Goal: Transaction & Acquisition: Purchase product/service

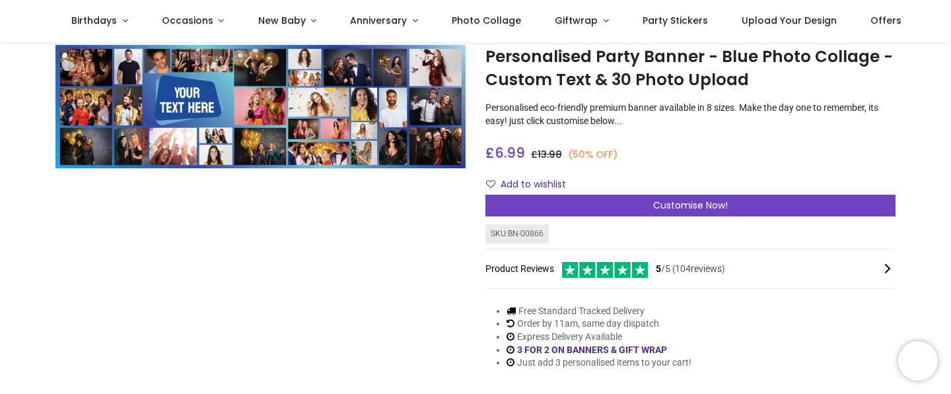
scroll to position [39, 0]
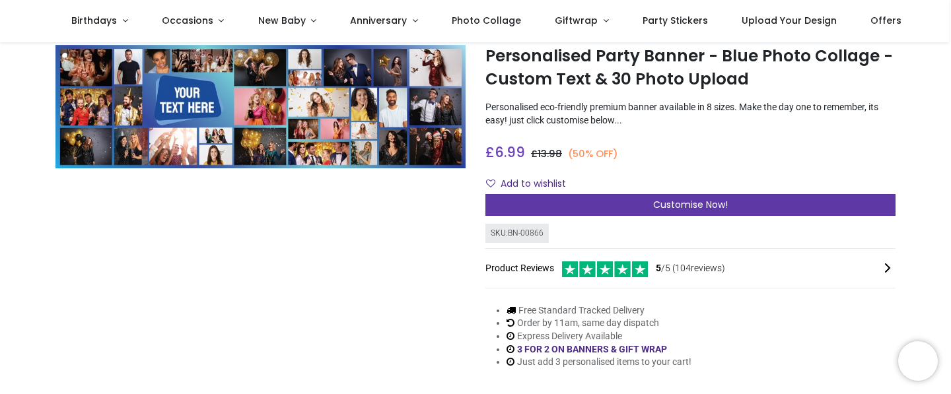
click at [578, 203] on div "Customise Now!" at bounding box center [690, 205] width 410 height 22
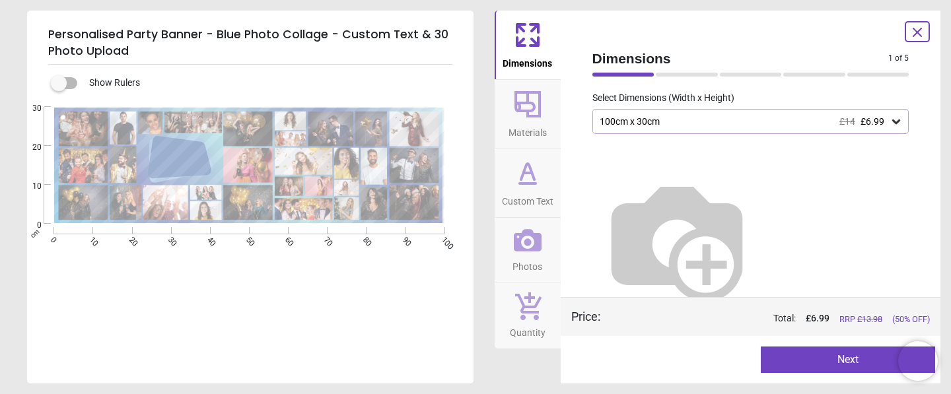
scroll to position [75, 0]
click at [609, 122] on div "100cm x 30cm £14 £6.99" at bounding box center [744, 122] width 292 height 11
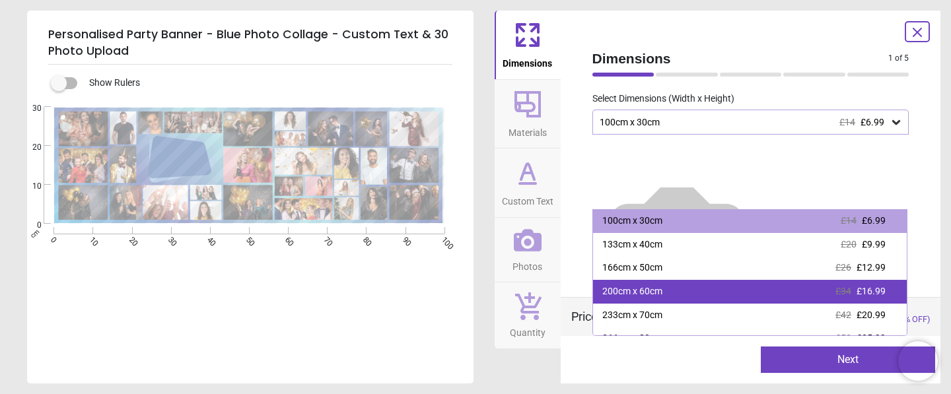
click at [738, 286] on div "200cm x 60cm £34 £16.99" at bounding box center [750, 292] width 314 height 24
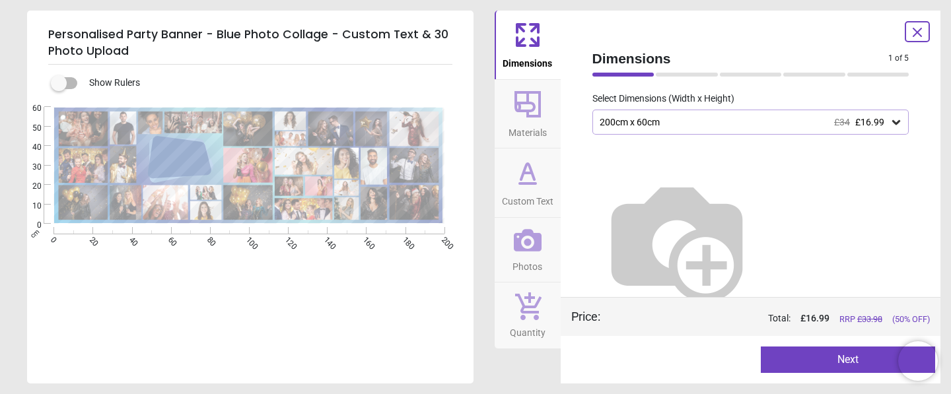
click at [802, 355] on button "Next" at bounding box center [848, 360] width 174 height 26
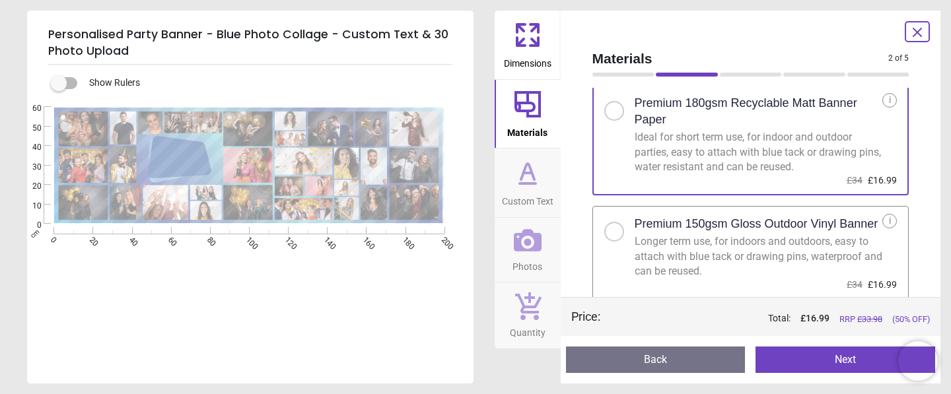
scroll to position [27, 0]
click at [822, 361] on button "Next" at bounding box center [846, 360] width 180 height 26
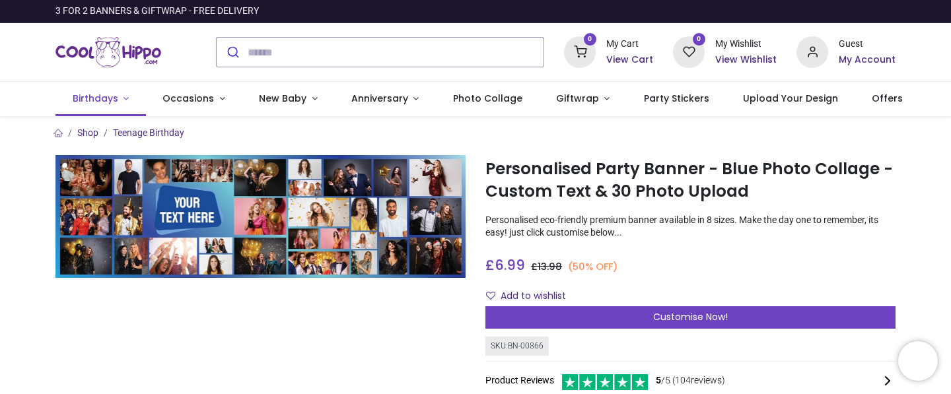
click at [111, 98] on span "Birthdays" at bounding box center [96, 98] width 46 height 13
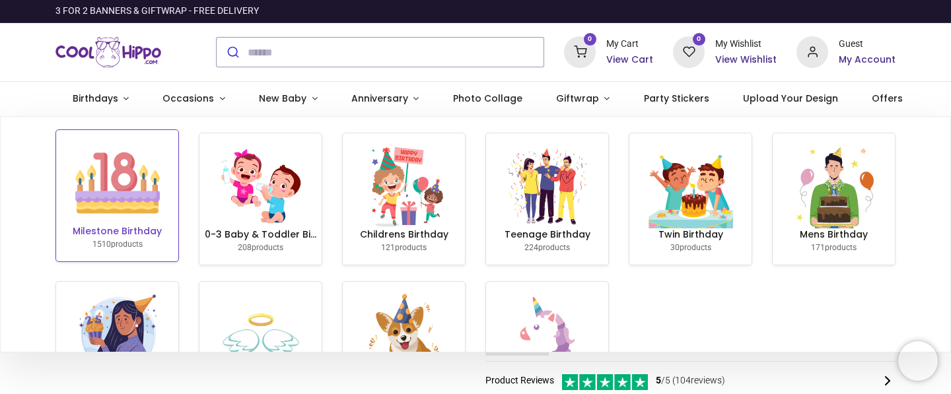
click at [116, 220] on img at bounding box center [117, 183] width 85 height 85
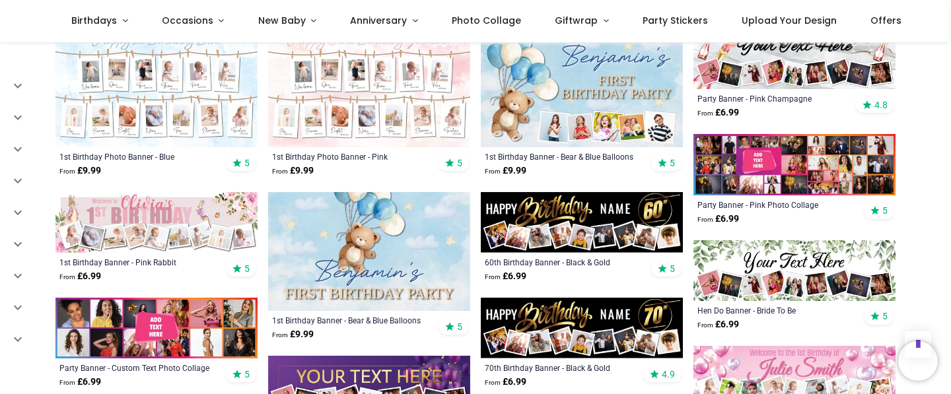
scroll to position [569, 0]
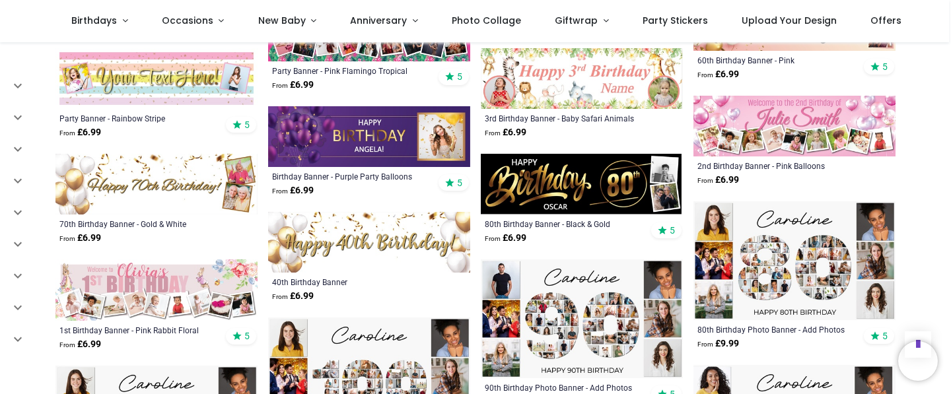
scroll to position [2347, 0]
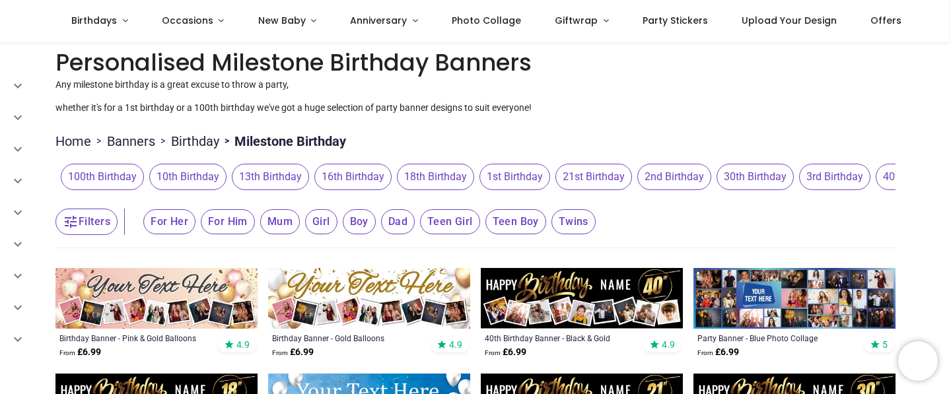
scroll to position [5, 0]
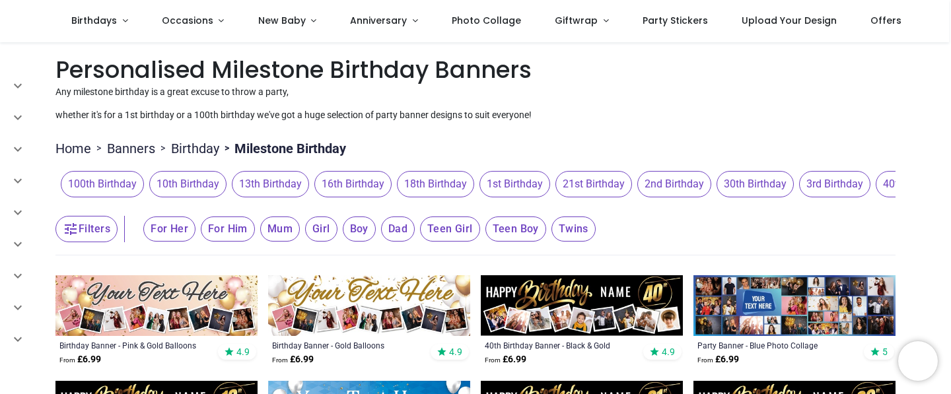
click at [197, 145] on link "Birthday" at bounding box center [195, 148] width 48 height 18
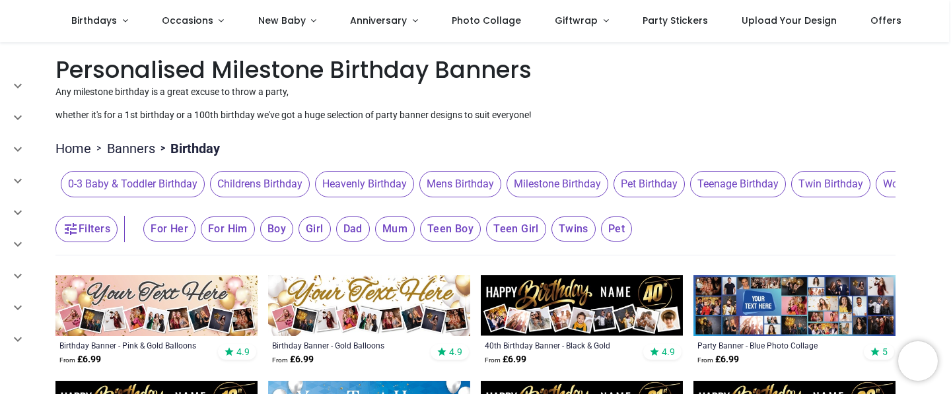
click at [732, 182] on span "Teenage Birthday" at bounding box center [738, 184] width 96 height 26
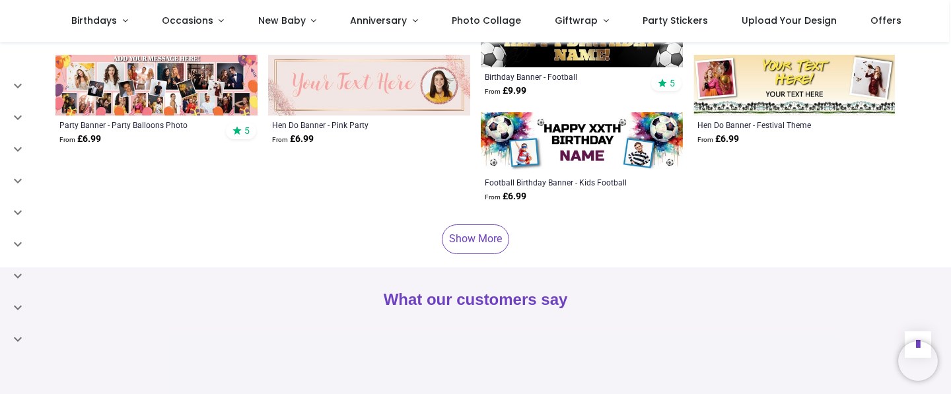
scroll to position [843, 0]
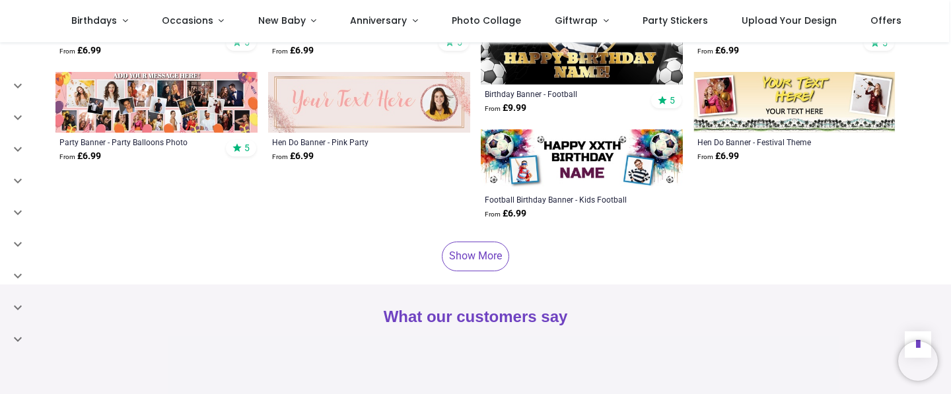
click at [162, 116] on img at bounding box center [156, 102] width 202 height 61
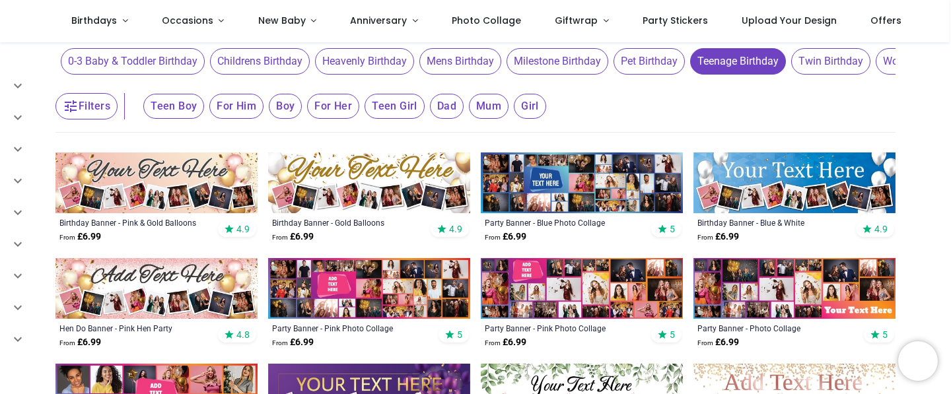
scroll to position [129, 0]
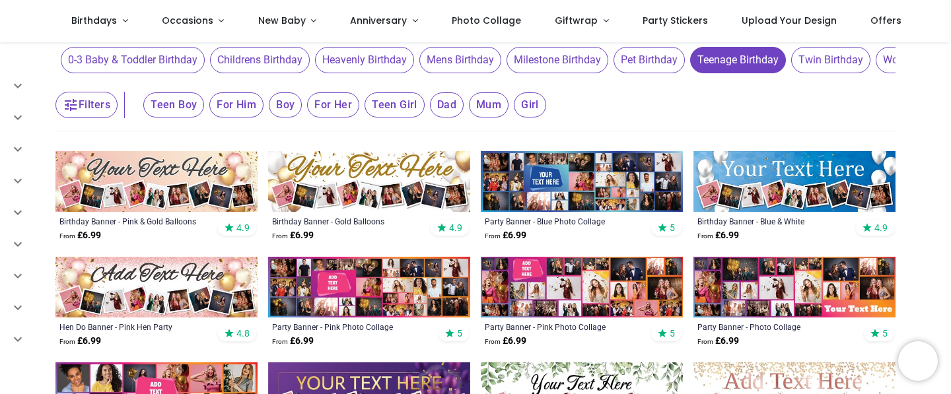
click at [408, 294] on img at bounding box center [369, 287] width 202 height 61
click at [551, 168] on img at bounding box center [582, 181] width 202 height 61
click at [642, 175] on img at bounding box center [582, 181] width 202 height 61
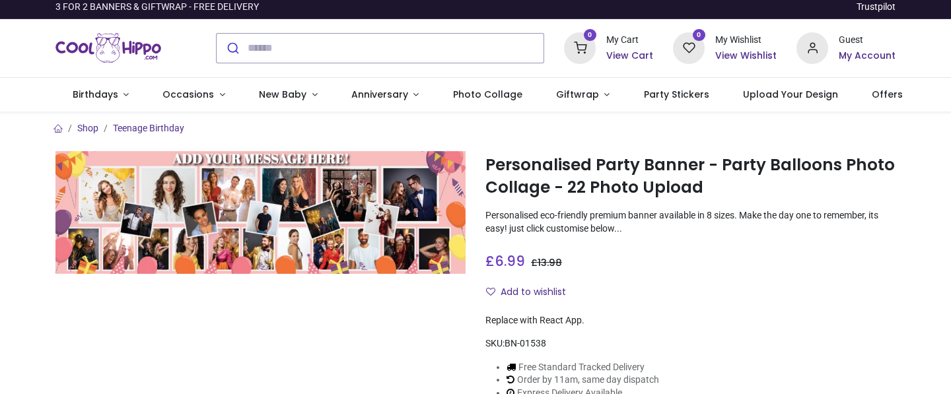
scroll to position [6, 0]
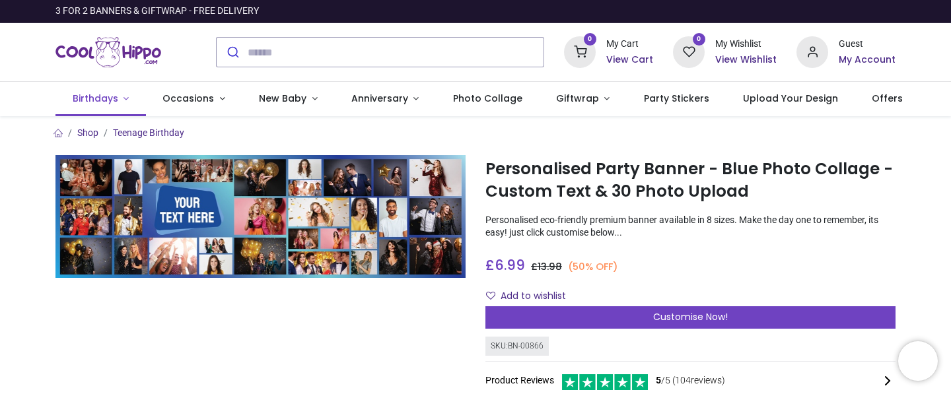
click at [88, 95] on span "Birthdays" at bounding box center [96, 98] width 46 height 13
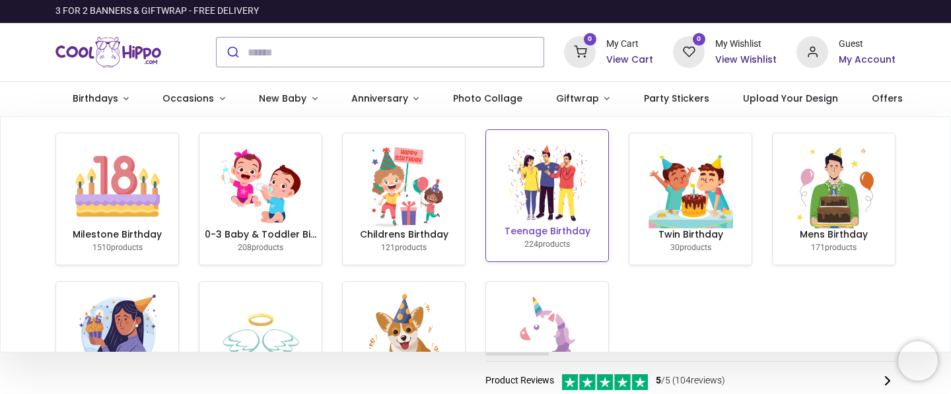
click at [534, 203] on img at bounding box center [547, 183] width 85 height 85
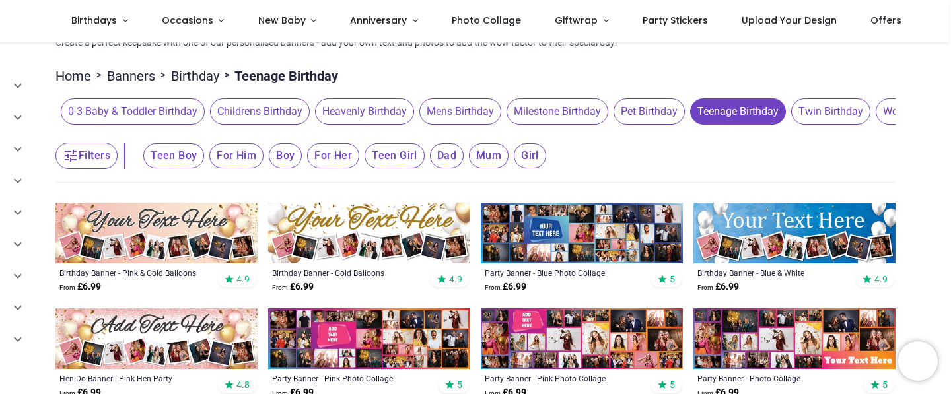
scroll to position [104, 0]
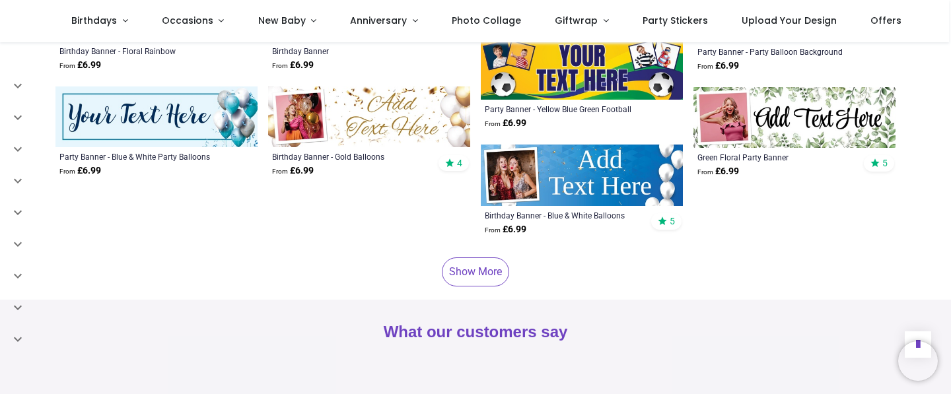
scroll to position [3812, 0]
click at [484, 257] on link "Show More" at bounding box center [475, 271] width 67 height 29
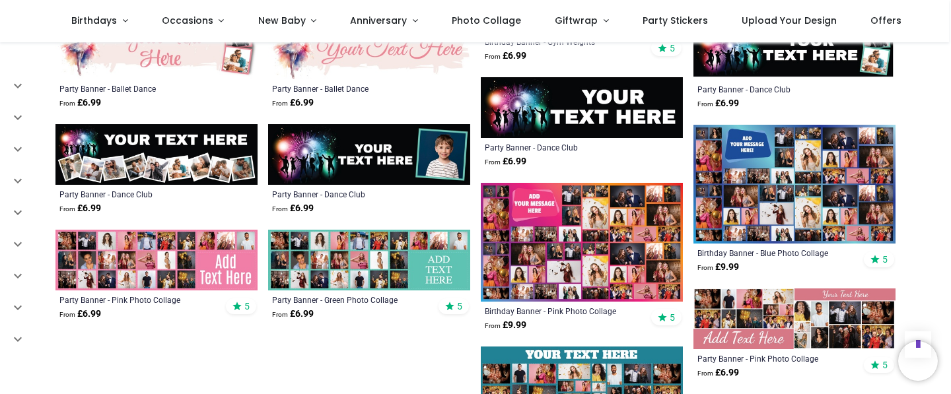
scroll to position [5187, 0]
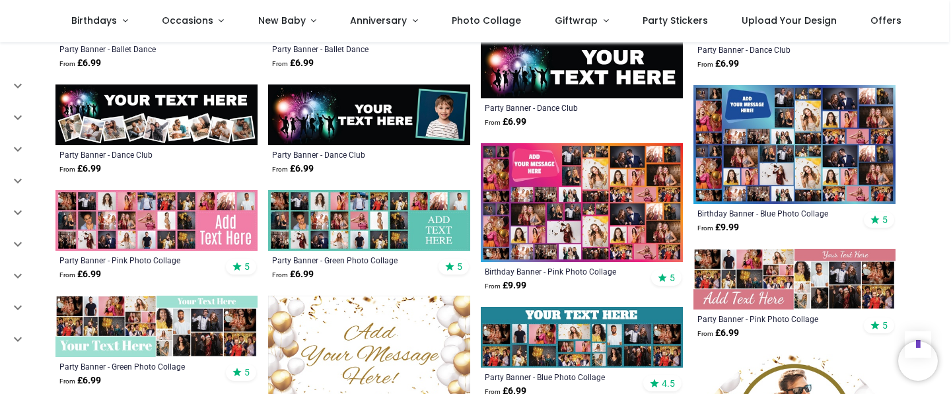
click at [795, 155] on img at bounding box center [794, 144] width 202 height 119
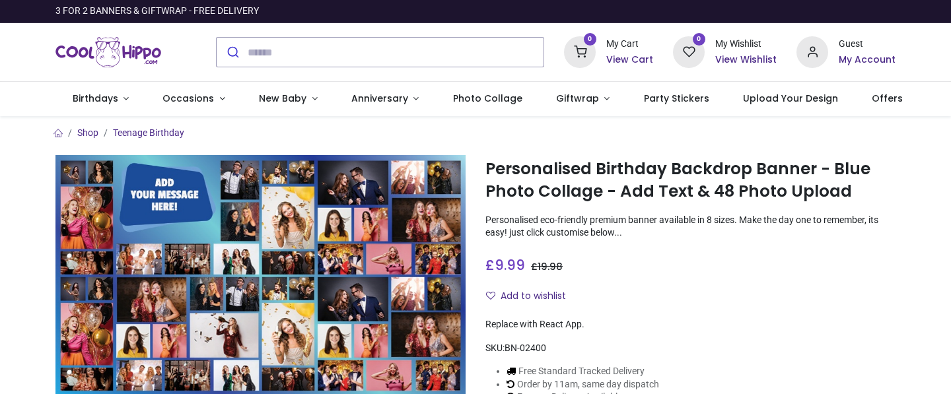
scroll to position [85, 0]
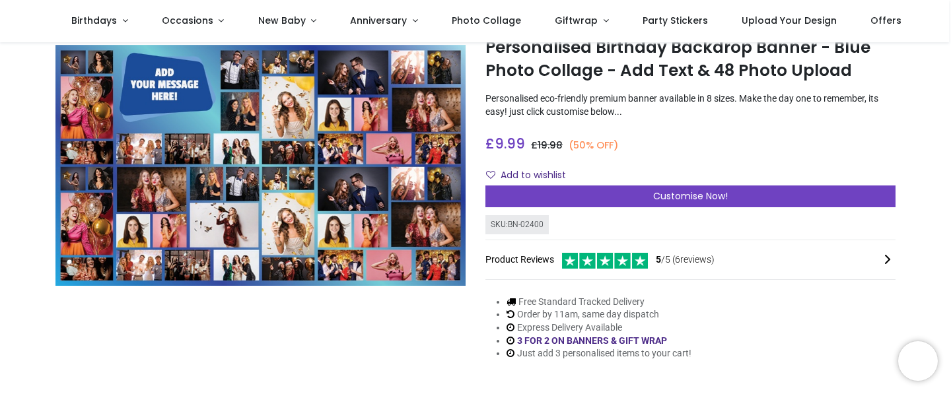
scroll to position [44, 0]
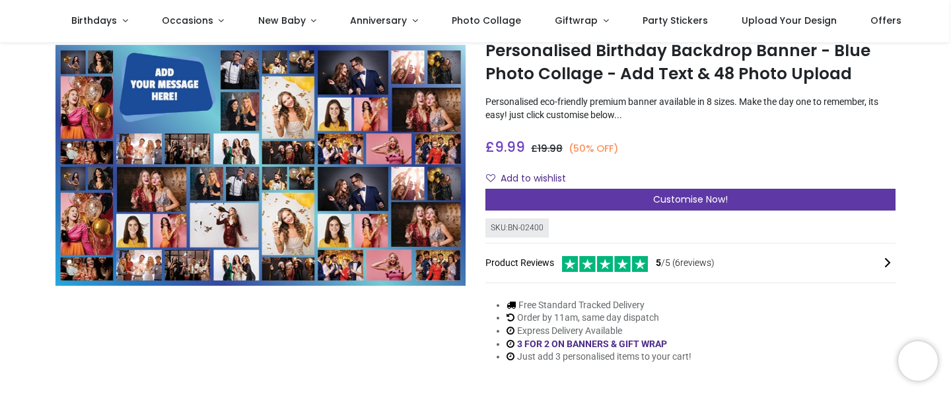
click at [605, 198] on div "Customise Now!" at bounding box center [690, 200] width 410 height 22
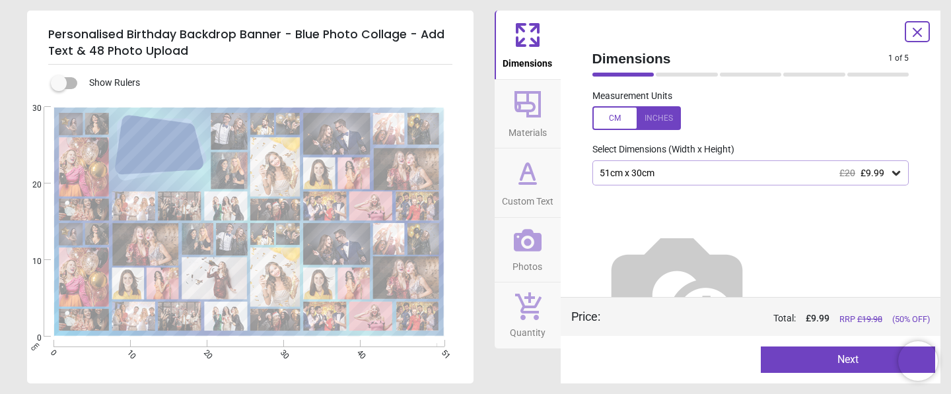
scroll to position [28, 0]
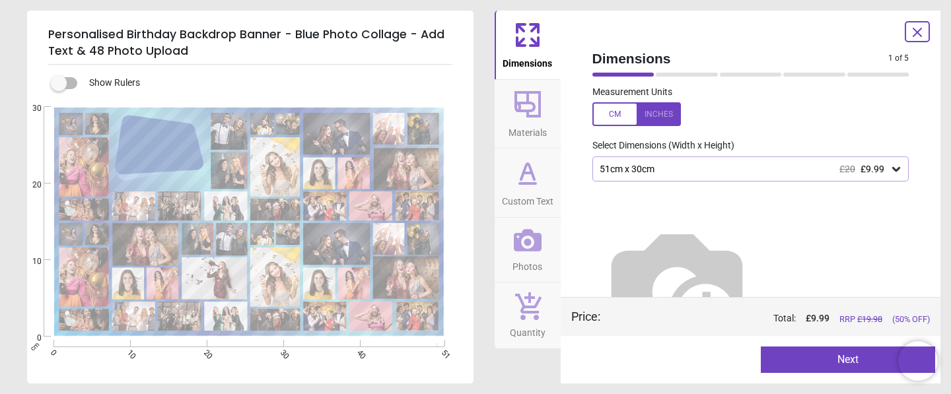
click at [657, 164] on div "51cm x 30cm £20 £9.99" at bounding box center [744, 169] width 292 height 11
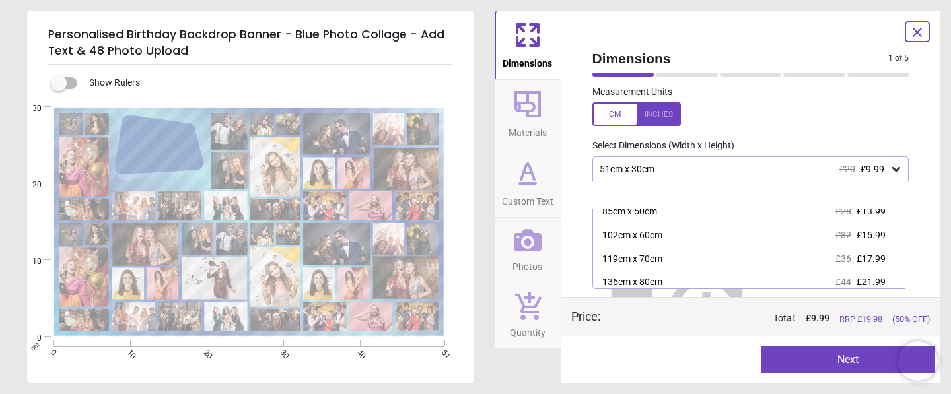
scroll to position [60, 0]
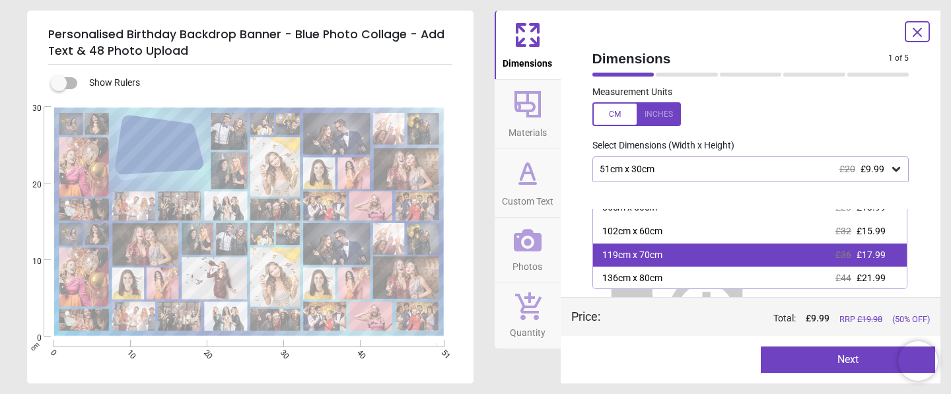
click at [654, 251] on div "119cm x 70cm" at bounding box center [632, 255] width 60 height 13
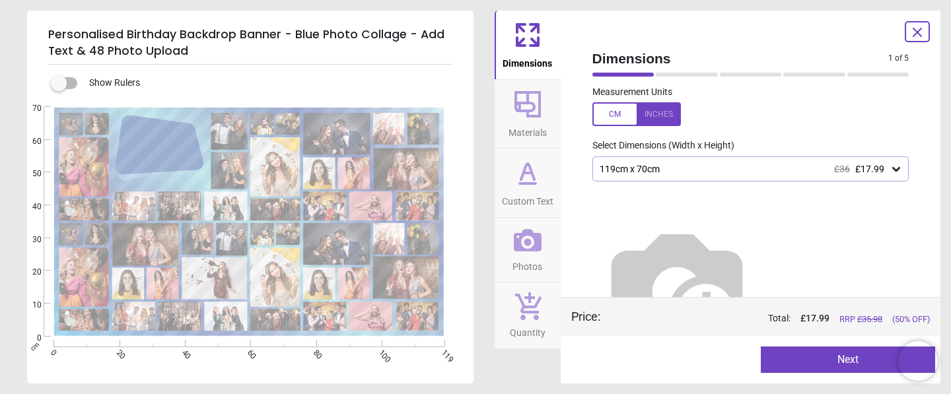
click at [814, 359] on button "Next" at bounding box center [848, 360] width 174 height 26
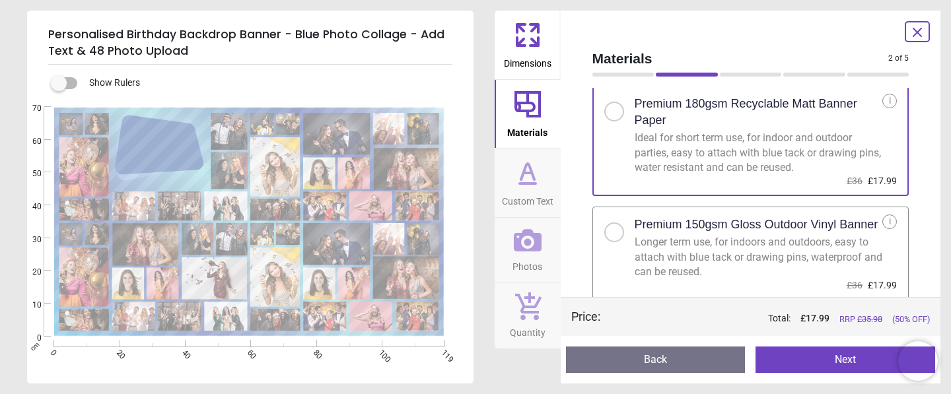
scroll to position [27, 0]
click at [826, 355] on button "Next" at bounding box center [846, 360] width 180 height 26
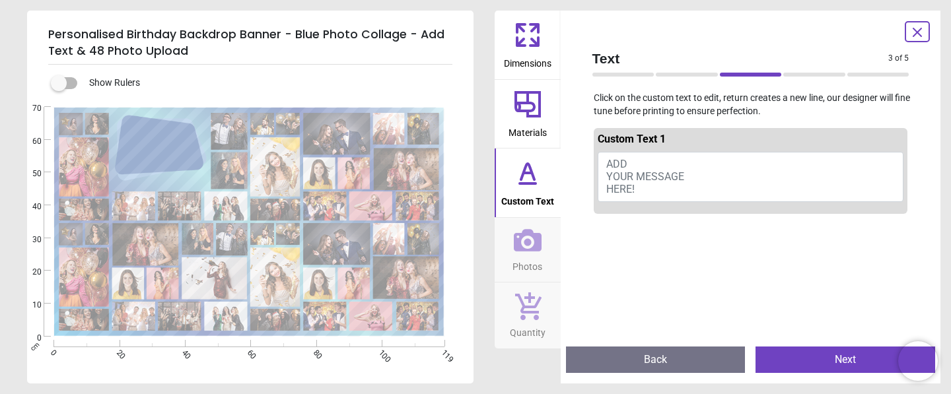
click at [675, 164] on button "ADD YOUR MESSAGE HERE!" at bounding box center [751, 177] width 306 height 50
click at [670, 176] on span "ADD YOUR MESSAGE HERE!" at bounding box center [645, 177] width 78 height 38
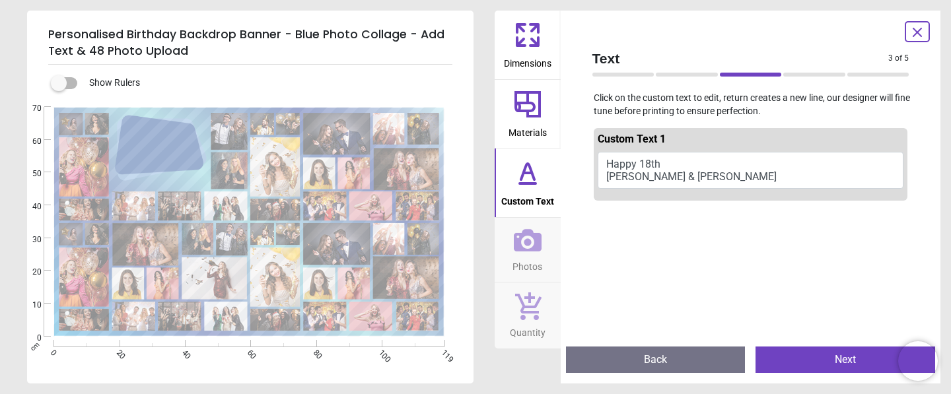
scroll to position [0, 0]
click at [165, 136] on textarea "**********" at bounding box center [157, 145] width 75 height 24
type textarea "**********"
click at [128, 168] on div "**********" at bounding box center [157, 145] width 75 height 50
click at [210, 112] on div "**********" at bounding box center [248, 222] width 390 height 230
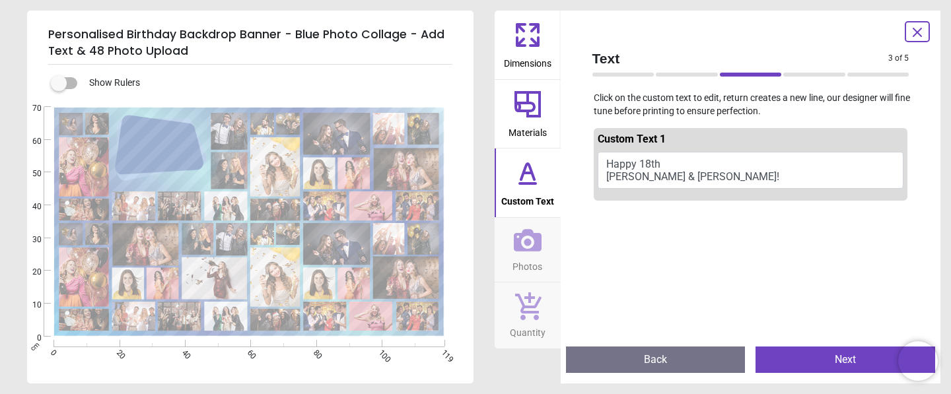
click at [190, 143] on textarea "**********" at bounding box center [157, 145] width 75 height 24
click at [170, 143] on textarea "**********" at bounding box center [157, 145] width 75 height 24
click at [133, 153] on textarea "**********" at bounding box center [157, 145] width 75 height 24
click at [796, 360] on button "Next" at bounding box center [846, 360] width 180 height 26
